Goal: Book appointment/travel/reservation

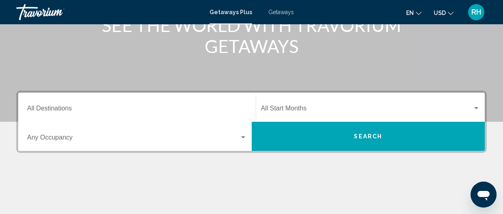
scroll to position [122, 0]
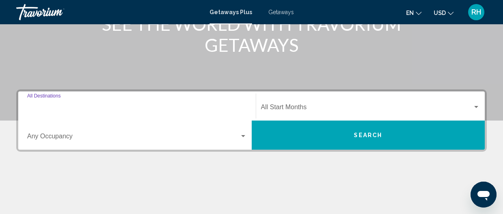
click at [116, 105] on input "Destination All Destinations" at bounding box center [137, 108] width 220 height 7
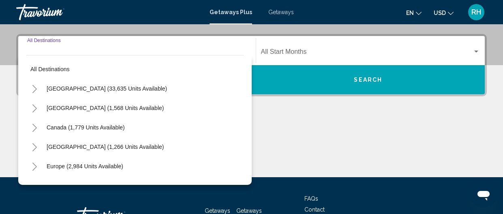
scroll to position [185, 0]
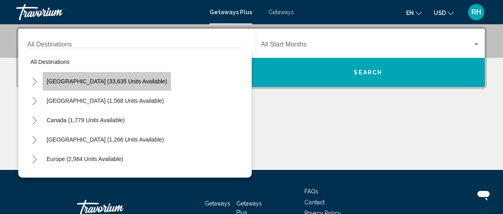
click at [122, 82] on span "[GEOGRAPHIC_DATA] (33,635 units available)" at bounding box center [107, 81] width 120 height 6
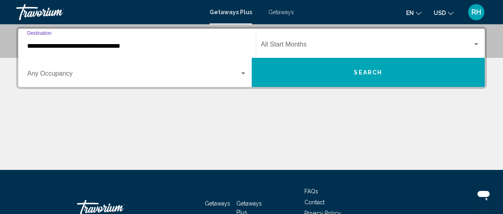
click at [244, 73] on div "Search widget" at bounding box center [243, 74] width 4 height 2
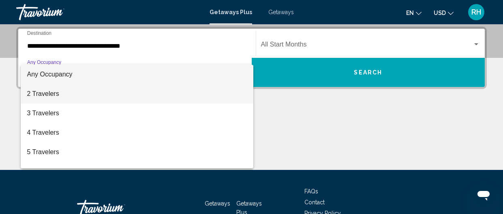
click at [64, 97] on span "2 Travelers" at bounding box center [137, 93] width 220 height 19
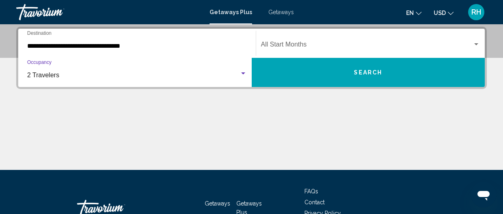
click at [475, 45] on div "Search widget" at bounding box center [476, 44] width 7 height 6
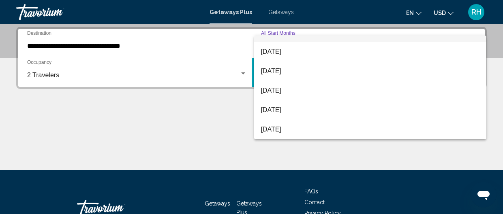
scroll to position [110, 0]
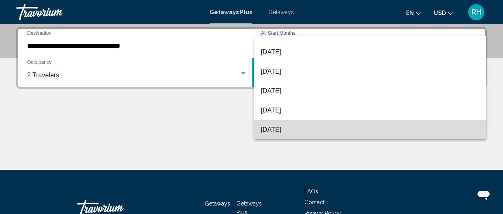
click at [400, 131] on span "[DATE]" at bounding box center [370, 129] width 219 height 19
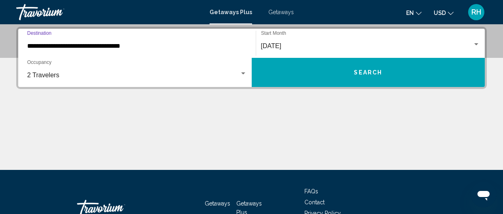
click at [140, 44] on input "**********" at bounding box center [137, 46] width 220 height 7
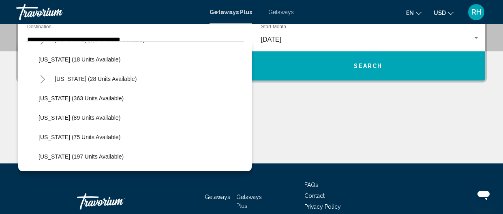
scroll to position [126, 0]
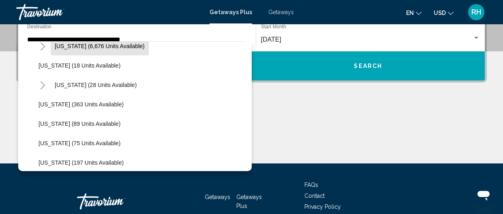
click at [120, 48] on span "[US_STATE] (6,676 units available)" at bounding box center [100, 46] width 90 height 6
type input "**********"
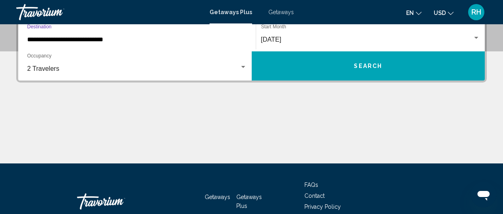
scroll to position [185, 0]
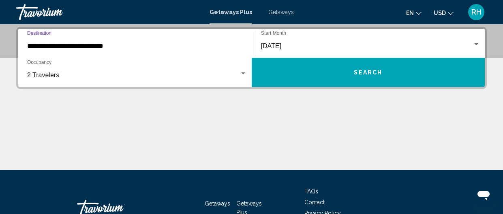
click at [306, 68] on button "Search" at bounding box center [369, 72] width 234 height 29
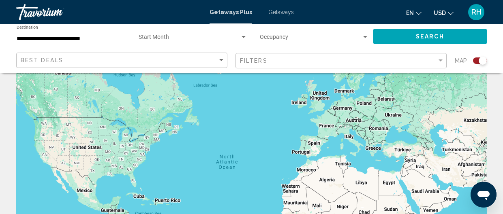
scroll to position [26, 0]
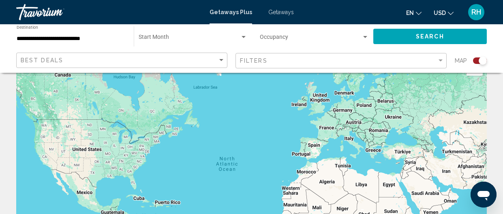
click at [244, 40] on div "Search widget" at bounding box center [243, 37] width 7 height 6
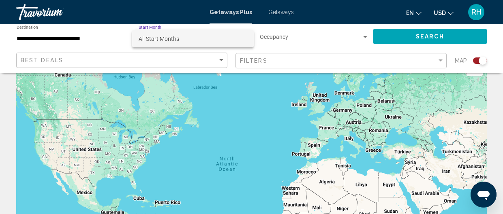
click at [244, 41] on span "All Start Months" at bounding box center [193, 38] width 109 height 17
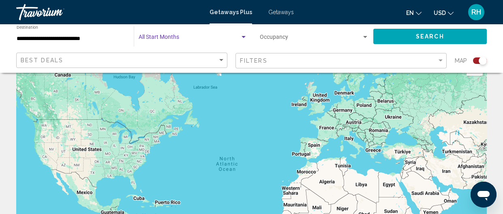
click at [244, 40] on div "Search widget" at bounding box center [243, 37] width 7 height 6
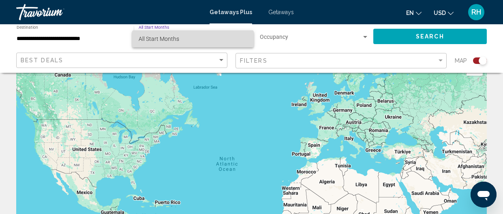
click at [244, 40] on span "All Start Months" at bounding box center [193, 38] width 109 height 17
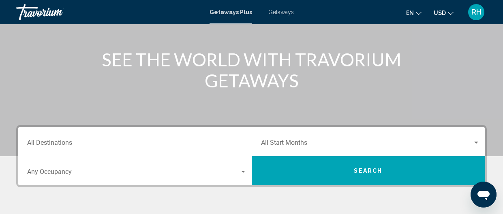
scroll to position [88, 0]
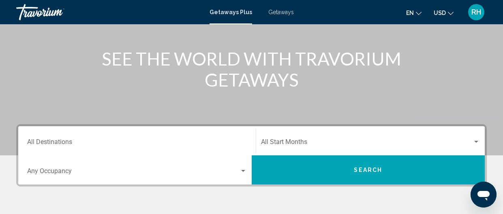
click at [223, 135] on div "Destination All Destinations" at bounding box center [137, 142] width 220 height 26
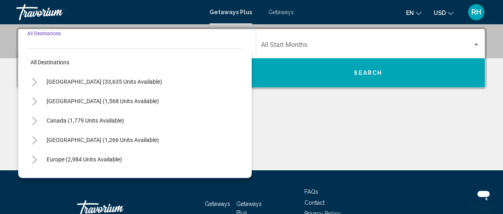
scroll to position [185, 0]
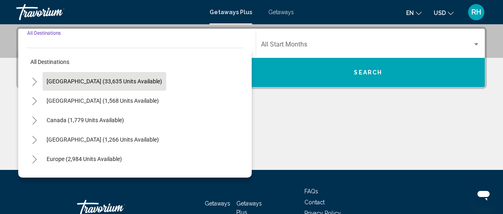
click at [122, 86] on button "[GEOGRAPHIC_DATA] (33,635 units available)" at bounding box center [105, 81] width 124 height 19
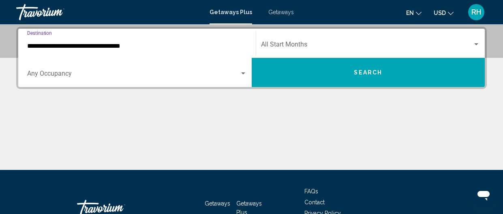
click at [217, 46] on input "**********" at bounding box center [137, 46] width 220 height 7
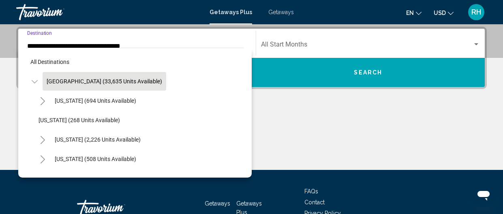
scroll to position [159, 0]
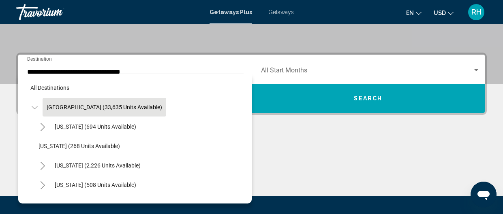
click at [146, 140] on li "[US_STATE] (268 units available)" at bounding box center [138, 146] width 209 height 19
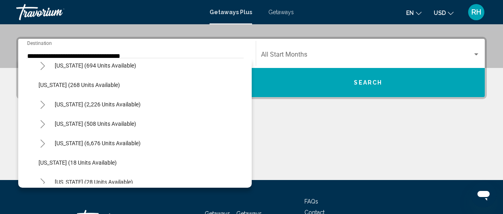
scroll to position [51, 0]
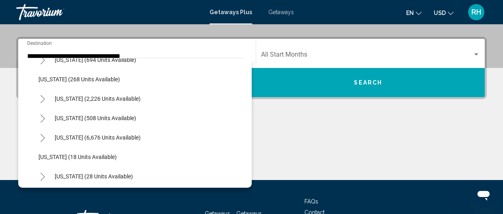
click at [477, 56] on div "Search widget" at bounding box center [476, 54] width 7 height 6
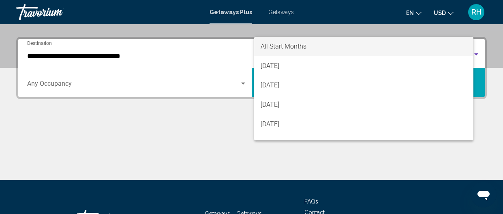
scroll to position [185, 0]
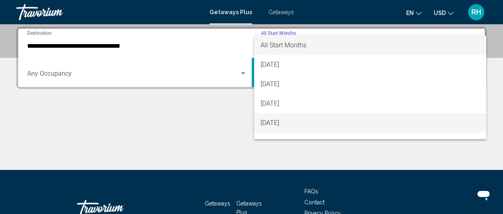
click at [421, 117] on span "[DATE]" at bounding box center [370, 123] width 219 height 19
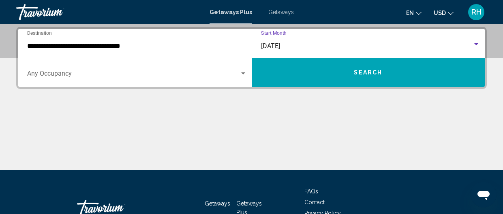
click at [142, 41] on div "**********" at bounding box center [137, 44] width 220 height 26
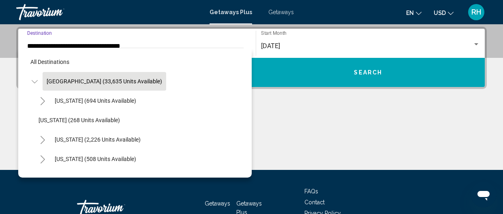
scroll to position [159, 0]
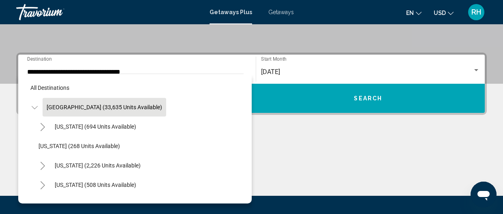
click at [146, 127] on div "[US_STATE] (694 units available)" at bounding box center [138, 126] width 209 height 19
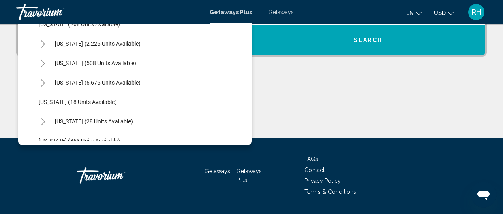
scroll to position [69, 0]
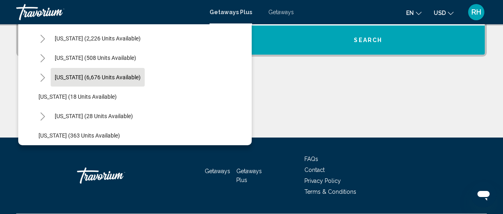
click at [107, 75] on span "[US_STATE] (6,676 units available)" at bounding box center [98, 77] width 86 height 6
type input "**********"
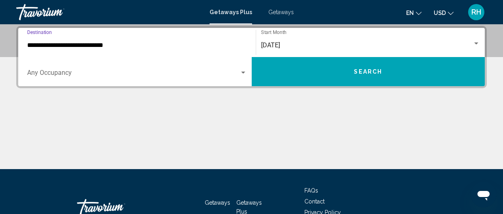
scroll to position [185, 0]
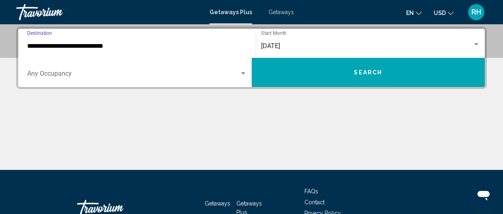
click at [291, 65] on button "Search" at bounding box center [369, 72] width 234 height 29
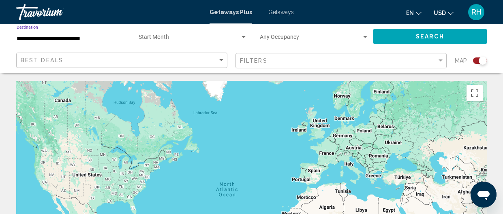
click at [97, 38] on input "**********" at bounding box center [71, 39] width 109 height 6
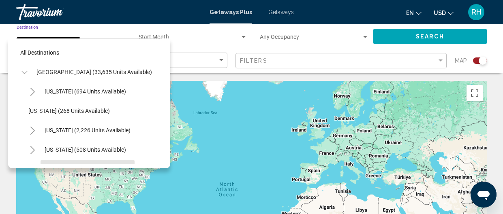
scroll to position [68, 0]
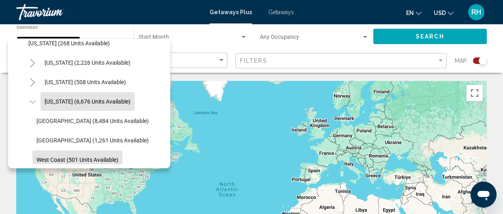
click at [118, 157] on span "West Coast (501 units available)" at bounding box center [77, 160] width 82 height 6
type input "**********"
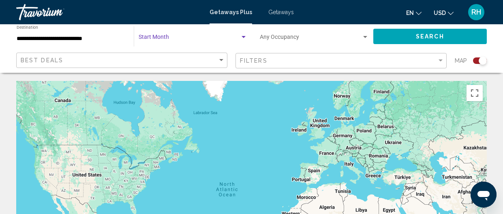
click at [243, 38] on div "Search widget" at bounding box center [244, 37] width 4 height 2
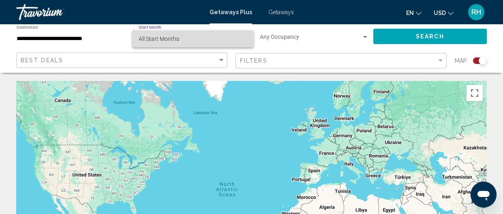
click at [243, 39] on span "All Start Months" at bounding box center [193, 38] width 109 height 17
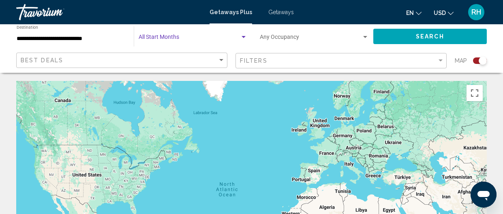
click at [243, 39] on div "Search widget" at bounding box center [243, 37] width 7 height 6
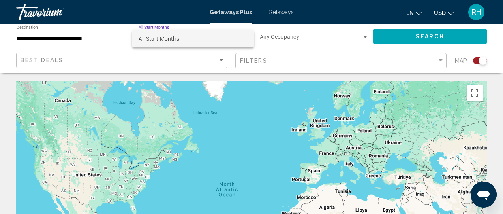
click at [408, 37] on div at bounding box center [251, 107] width 503 height 214
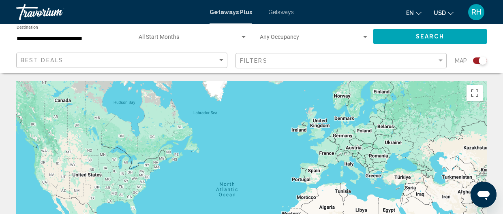
click at [366, 41] on div "Search widget" at bounding box center [314, 39] width 109 height 6
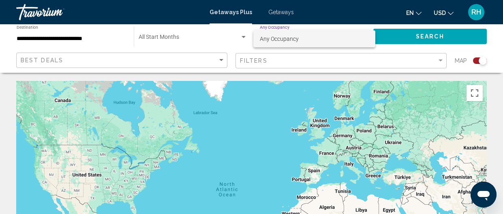
click at [359, 40] on span "Any Occupancy" at bounding box center [314, 38] width 109 height 17
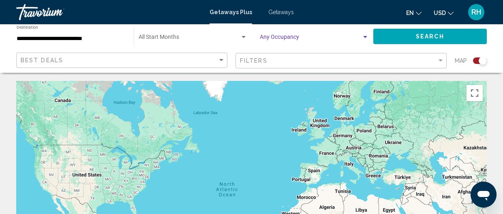
click at [386, 40] on button "Search" at bounding box center [430, 36] width 114 height 15
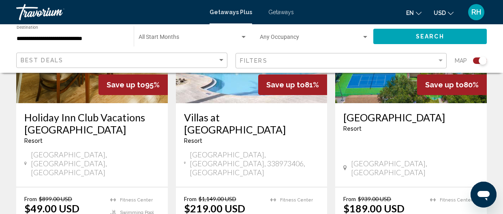
scroll to position [728, 0]
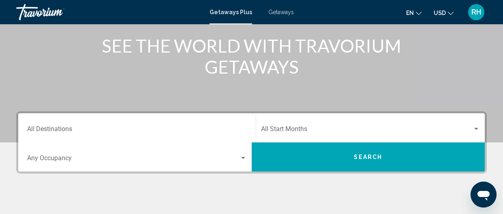
scroll to position [103, 0]
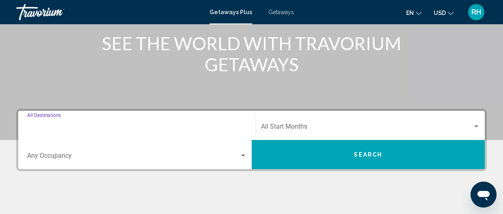
click at [231, 129] on input "Destination All Destinations" at bounding box center [137, 128] width 220 height 7
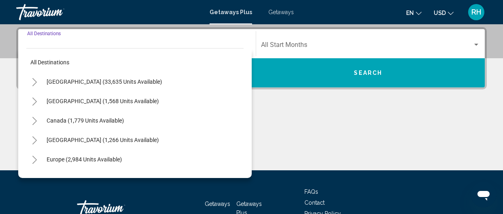
scroll to position [185, 0]
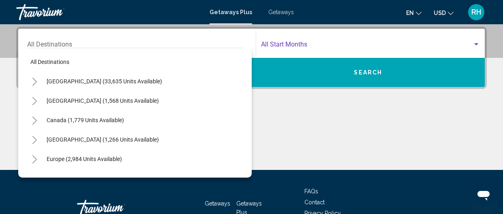
click at [478, 45] on div "Search widget" at bounding box center [476, 44] width 7 height 6
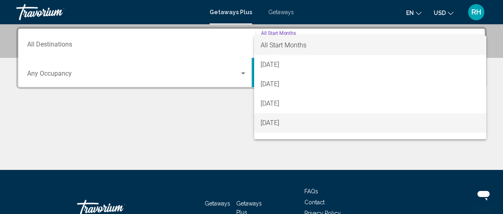
click at [429, 126] on span "[DATE]" at bounding box center [370, 123] width 219 height 19
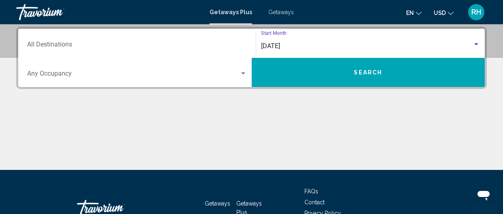
click at [475, 46] on div "Search widget" at bounding box center [476, 44] width 7 height 6
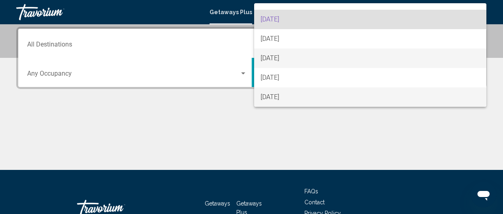
scroll to position [110, 0]
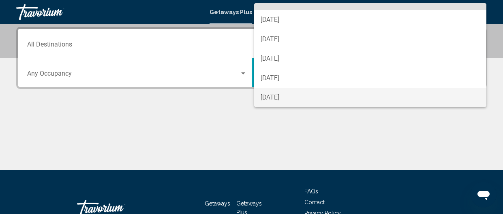
click at [391, 97] on span "[DATE]" at bounding box center [370, 97] width 219 height 19
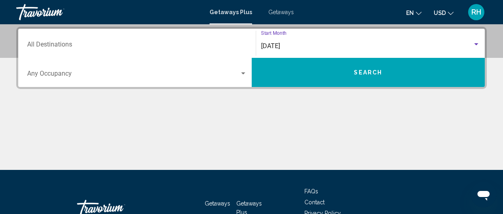
click at [192, 45] on input "Destination All Destinations" at bounding box center [137, 46] width 220 height 7
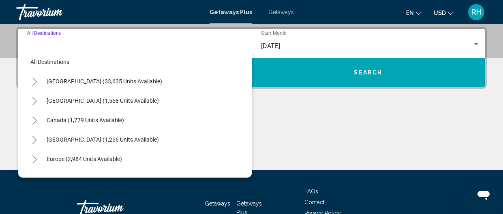
click at [281, 118] on div "Main content" at bounding box center [251, 139] width 471 height 61
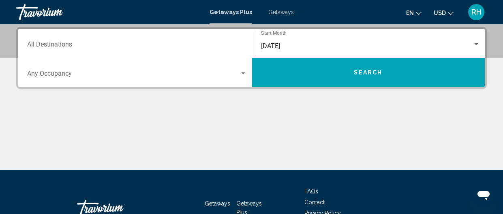
click at [242, 73] on div "Search widget" at bounding box center [243, 74] width 4 height 2
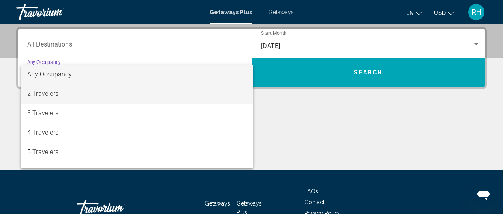
click at [97, 89] on span "2 Travelers" at bounding box center [137, 93] width 220 height 19
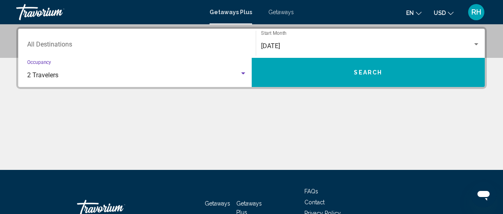
click at [97, 92] on div "Destination All Destinations [DATE] Start Month All Start Months 2 Travelers Oc…" at bounding box center [251, 99] width 503 height 144
click at [101, 46] on input "Destination All Destinations" at bounding box center [137, 46] width 220 height 7
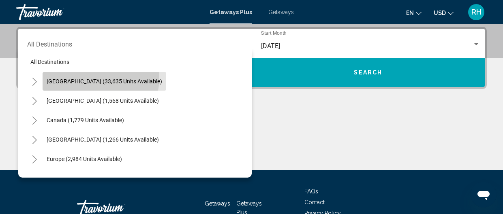
click at [100, 78] on span "[GEOGRAPHIC_DATA] (33,635 units available)" at bounding box center [105, 81] width 116 height 6
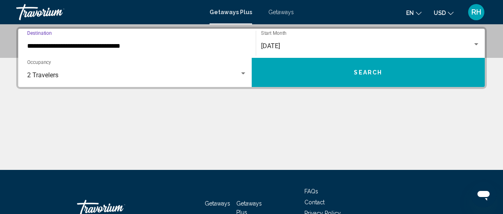
click at [138, 45] on input "**********" at bounding box center [137, 46] width 220 height 7
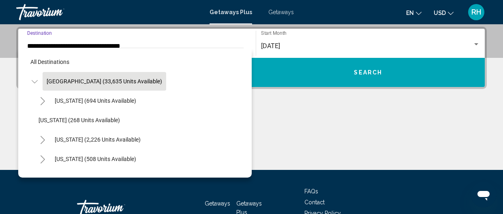
scroll to position [159, 0]
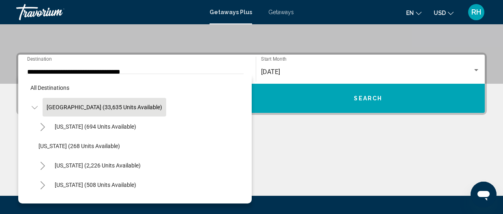
click at [147, 137] on li "[US_STATE] (268 units available)" at bounding box center [138, 146] width 209 height 19
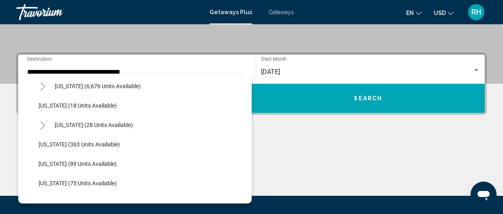
scroll to position [92, 0]
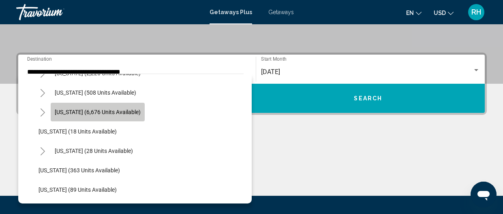
click at [123, 111] on span "[US_STATE] (6,676 units available)" at bounding box center [98, 112] width 86 height 6
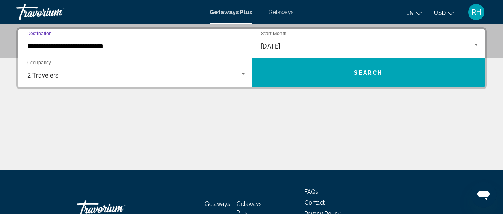
scroll to position [185, 0]
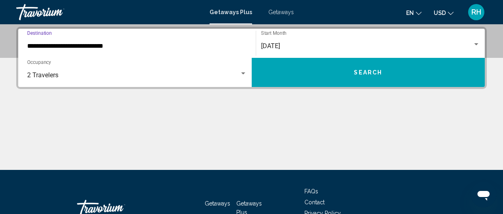
click at [114, 43] on input "**********" at bounding box center [137, 46] width 220 height 7
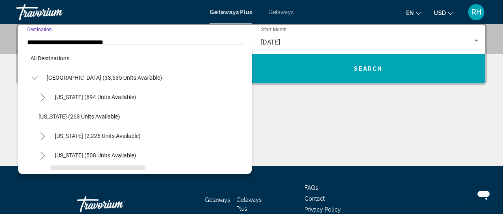
scroll to position [68, 0]
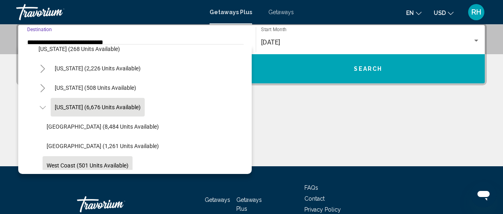
click at [98, 165] on span "West Coast (501 units available)" at bounding box center [88, 166] width 82 height 6
type input "**********"
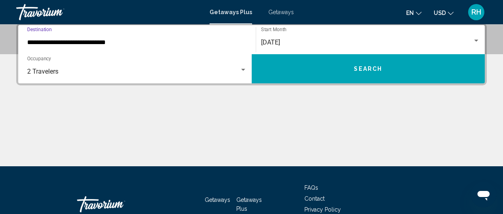
scroll to position [185, 0]
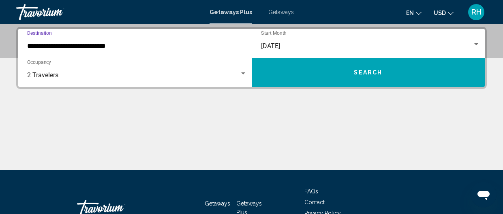
click at [98, 165] on div "Main content" at bounding box center [251, 139] width 471 height 61
click at [330, 73] on button "Search" at bounding box center [369, 72] width 234 height 29
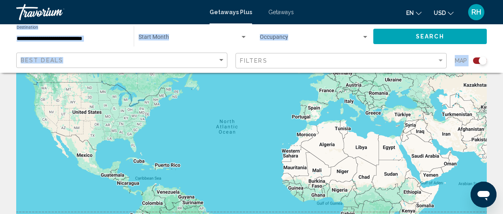
scroll to position [62, 0]
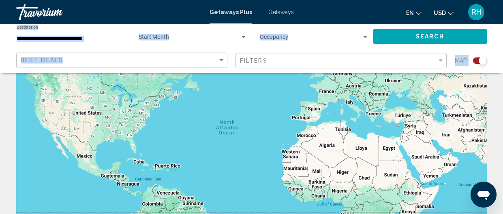
click at [133, 148] on div "Main content" at bounding box center [251, 140] width 471 height 243
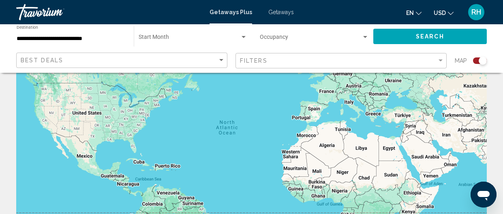
click at [133, 148] on div "Main content" at bounding box center [251, 140] width 471 height 243
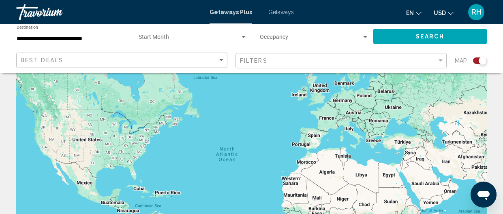
scroll to position [0, 0]
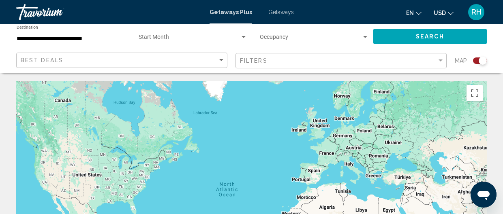
click at [242, 40] on div "Search widget" at bounding box center [243, 37] width 7 height 6
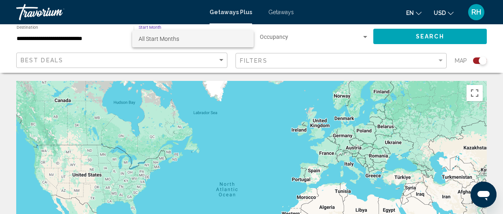
click at [242, 40] on span "All Start Months" at bounding box center [193, 38] width 109 height 17
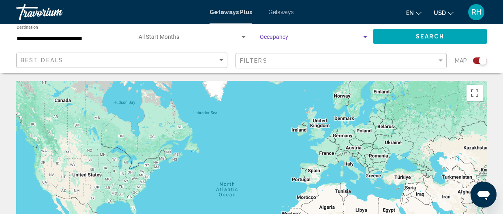
click at [365, 39] on div "Search widget" at bounding box center [365, 37] width 7 height 6
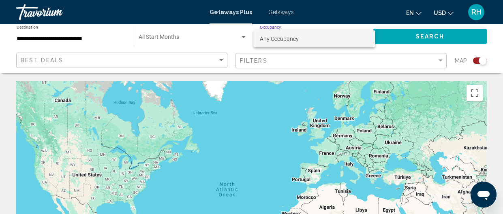
click at [361, 42] on span "Any Occupancy" at bounding box center [314, 38] width 109 height 17
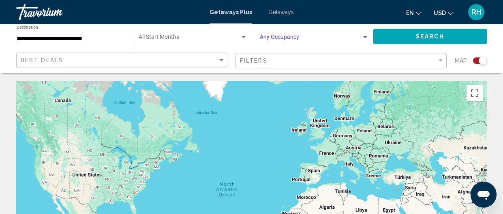
click at [274, 12] on span "Getaways" at bounding box center [281, 12] width 26 height 6
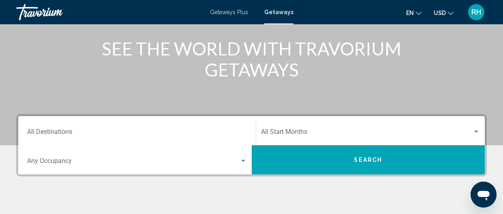
scroll to position [99, 0]
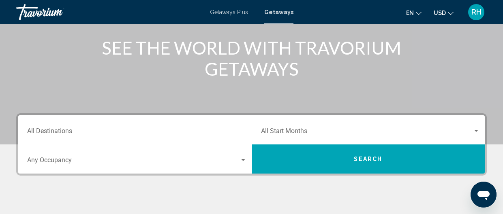
click at [204, 123] on div "Destination All Destinations" at bounding box center [137, 131] width 220 height 26
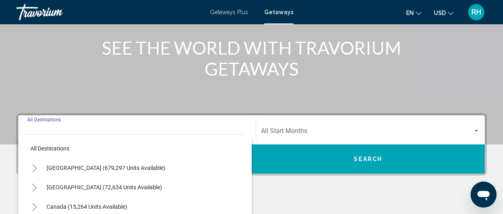
scroll to position [185, 0]
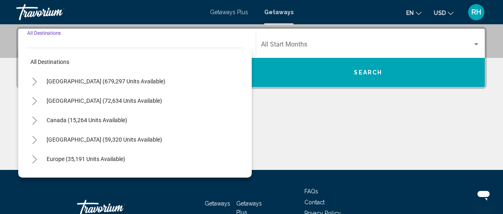
click at [204, 123] on div "Canada (15,264 units available)" at bounding box center [134, 120] width 217 height 19
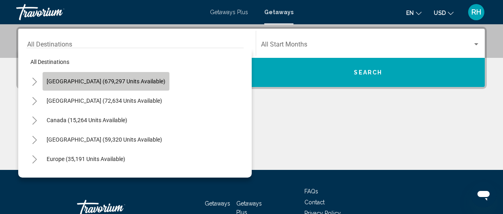
click at [142, 84] on span "[GEOGRAPHIC_DATA] (679,297 units available)" at bounding box center [106, 81] width 119 height 6
type input "**********"
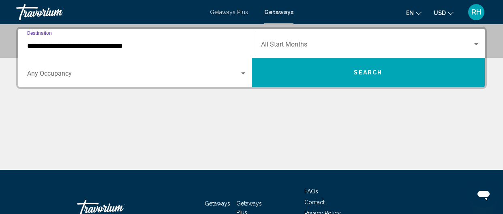
click at [146, 43] on input "**********" at bounding box center [137, 46] width 220 height 7
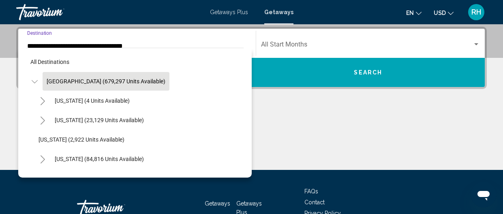
scroll to position [159, 0]
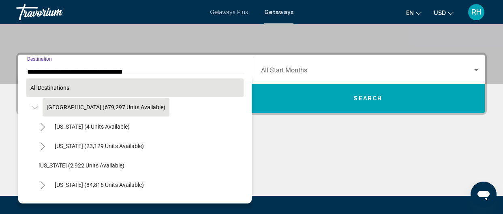
click at [243, 90] on button "All destinations" at bounding box center [134, 88] width 217 height 19
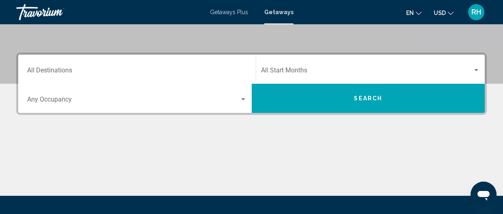
scroll to position [185, 0]
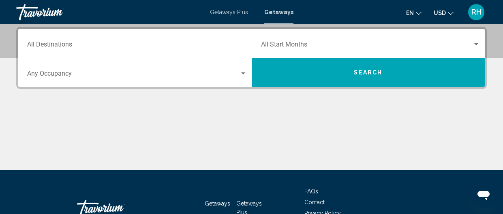
click at [223, 44] on input "Destination All Destinations" at bounding box center [137, 46] width 220 height 7
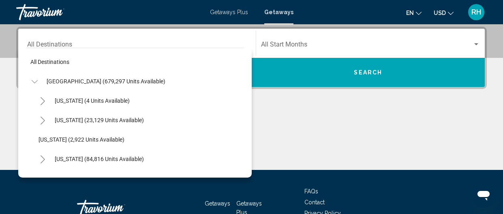
click at [157, 79] on div "[GEOGRAPHIC_DATA] (679,297 units available)" at bounding box center [134, 81] width 217 height 19
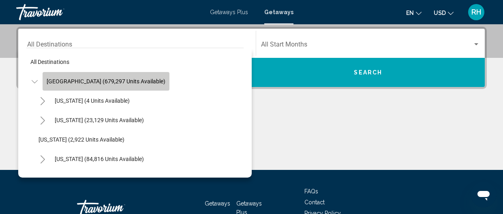
click at [142, 82] on span "[GEOGRAPHIC_DATA] (679,297 units available)" at bounding box center [106, 81] width 119 height 6
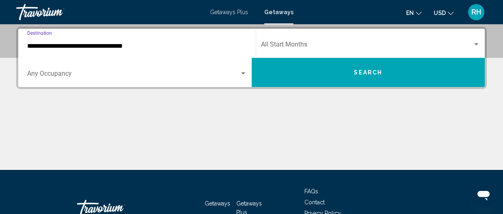
click at [225, 47] on input "**********" at bounding box center [137, 46] width 220 height 7
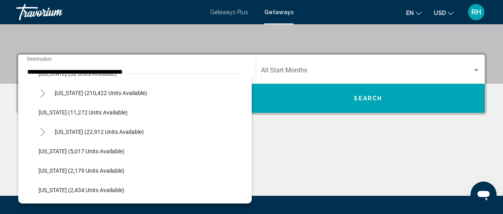
scroll to position [167, 0]
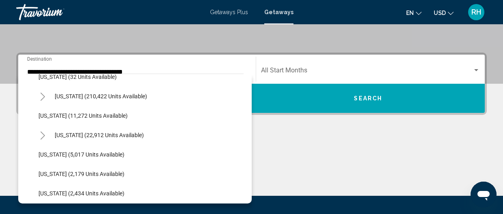
click at [141, 95] on div "[US_STATE] (210,422 units available)" at bounding box center [138, 96] width 209 height 19
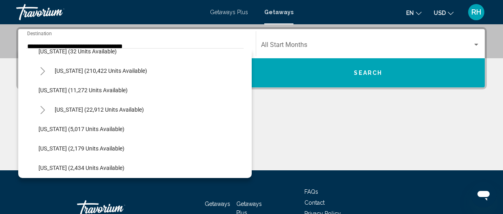
scroll to position [185, 0]
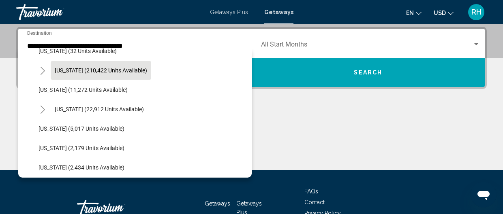
click at [133, 75] on button "[US_STATE] (210,422 units available)" at bounding box center [101, 70] width 101 height 19
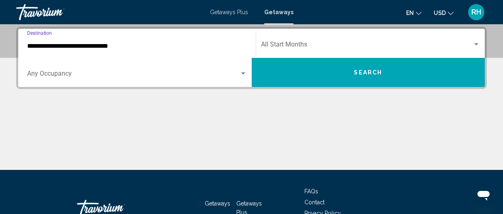
click at [133, 75] on span "Search widget" at bounding box center [133, 75] width 212 height 7
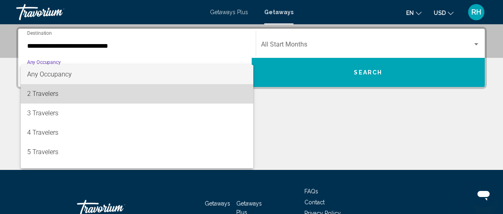
click at [128, 88] on span "2 Travelers" at bounding box center [137, 93] width 220 height 19
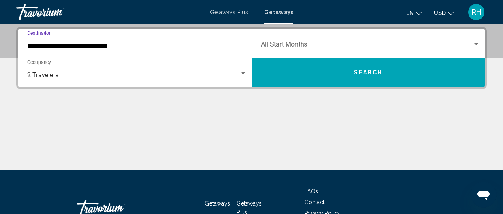
click at [129, 43] on input "**********" at bounding box center [137, 46] width 220 height 7
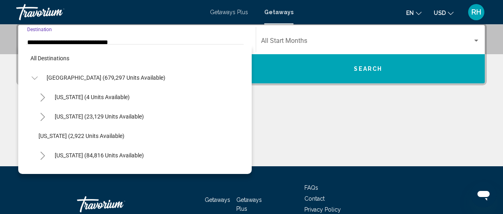
scroll to position [126, 0]
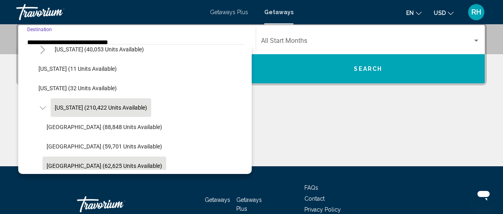
click at [107, 163] on span "[GEOGRAPHIC_DATA] (62,625 units available)" at bounding box center [105, 166] width 116 height 6
type input "**********"
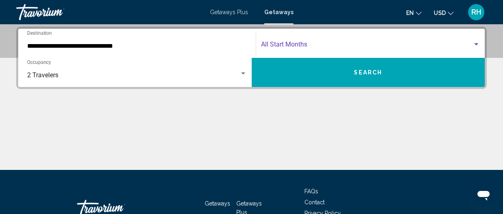
click at [477, 43] on div "Search widget" at bounding box center [476, 44] width 4 height 2
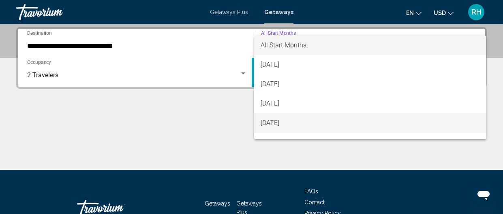
click at [418, 129] on span "[DATE]" at bounding box center [370, 123] width 219 height 19
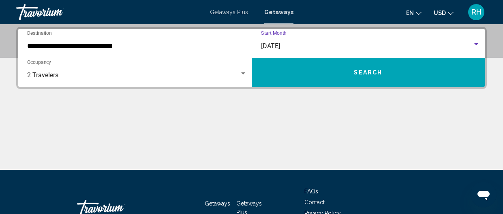
click at [347, 40] on div "[DATE] Start Month All Start Months" at bounding box center [370, 44] width 219 height 26
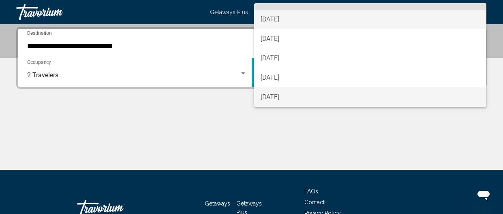
scroll to position [110, 0]
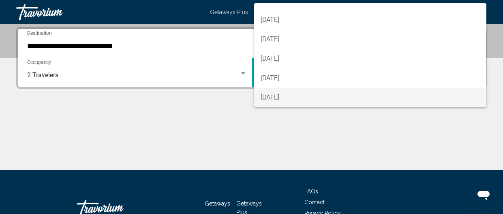
click at [378, 98] on span "[DATE]" at bounding box center [370, 97] width 219 height 19
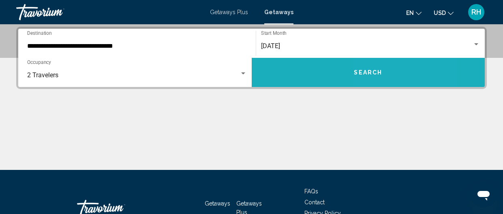
click at [393, 75] on button "Search" at bounding box center [369, 72] width 234 height 29
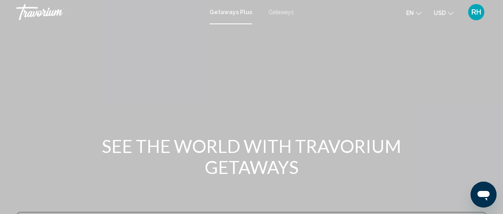
click at [478, 12] on span "RH" at bounding box center [477, 12] width 10 height 8
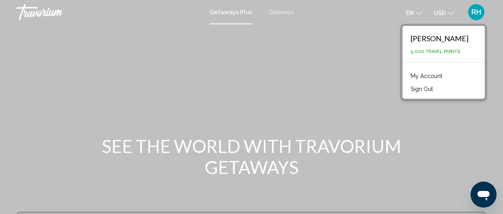
click at [432, 77] on link "My Account" at bounding box center [427, 76] width 40 height 11
